Goal: Transaction & Acquisition: Subscribe to service/newsletter

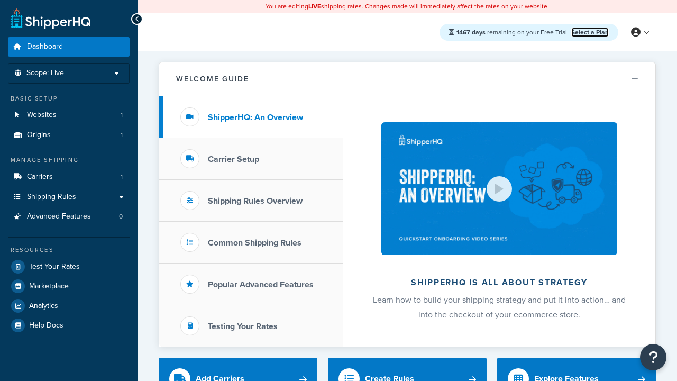
click at [589, 32] on link "Select a Plan" at bounding box center [590, 32] width 38 height 10
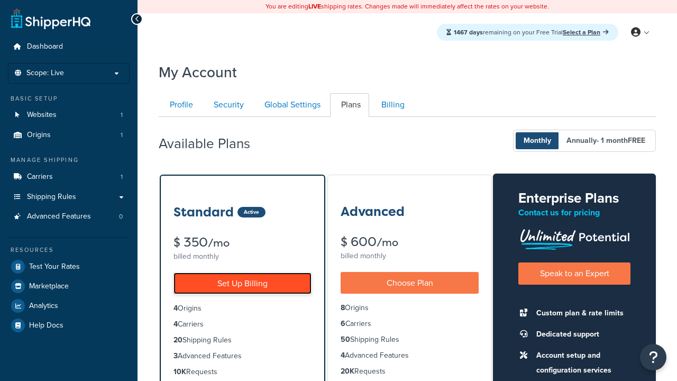
click at [242, 283] on link "Set Up Billing" at bounding box center [242, 283] width 138 height 22
